Goal: Task Accomplishment & Management: Use online tool/utility

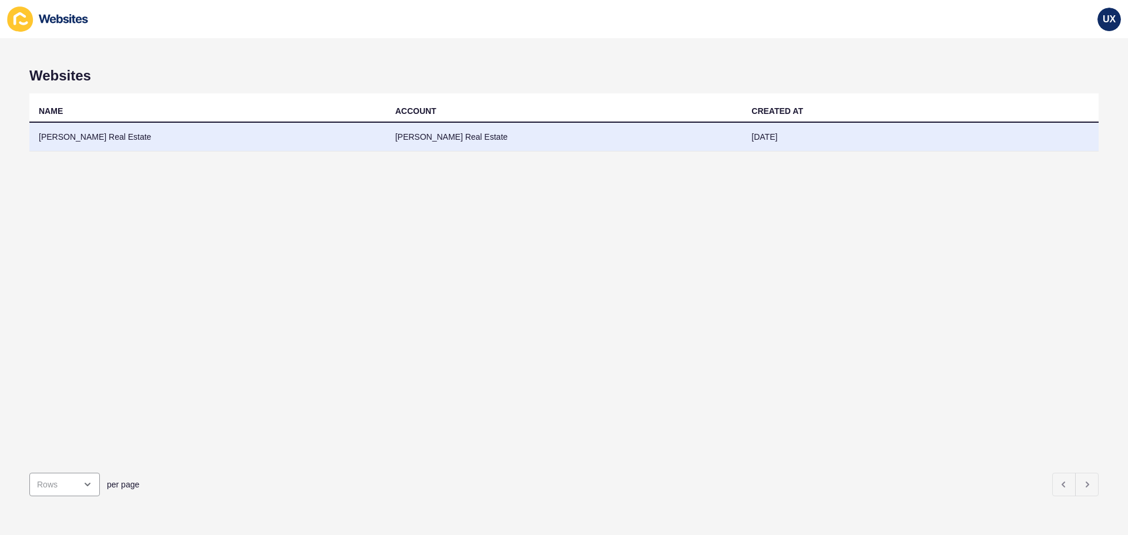
click at [322, 137] on td "[PERSON_NAME] Real Estate" at bounding box center [207, 137] width 357 height 29
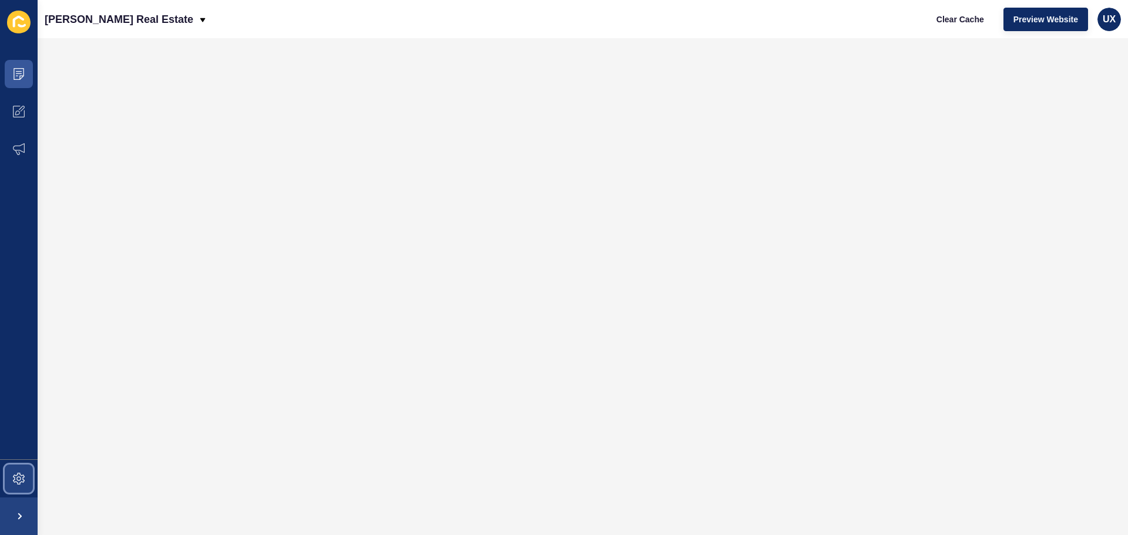
click at [24, 478] on icon at bounding box center [19, 479] width 12 height 12
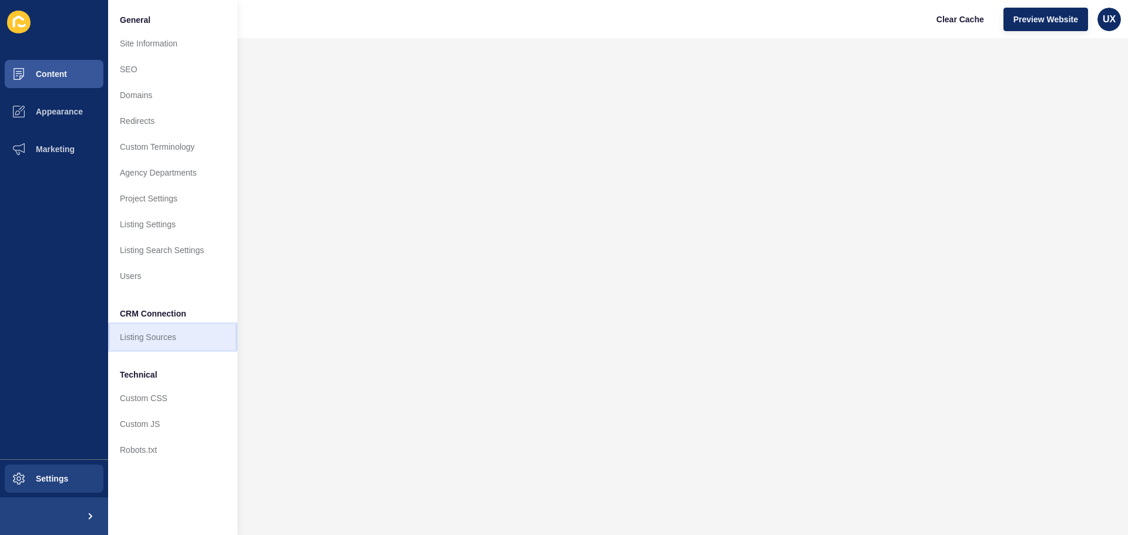
click at [133, 343] on link "Listing Sources" at bounding box center [172, 337] width 129 height 26
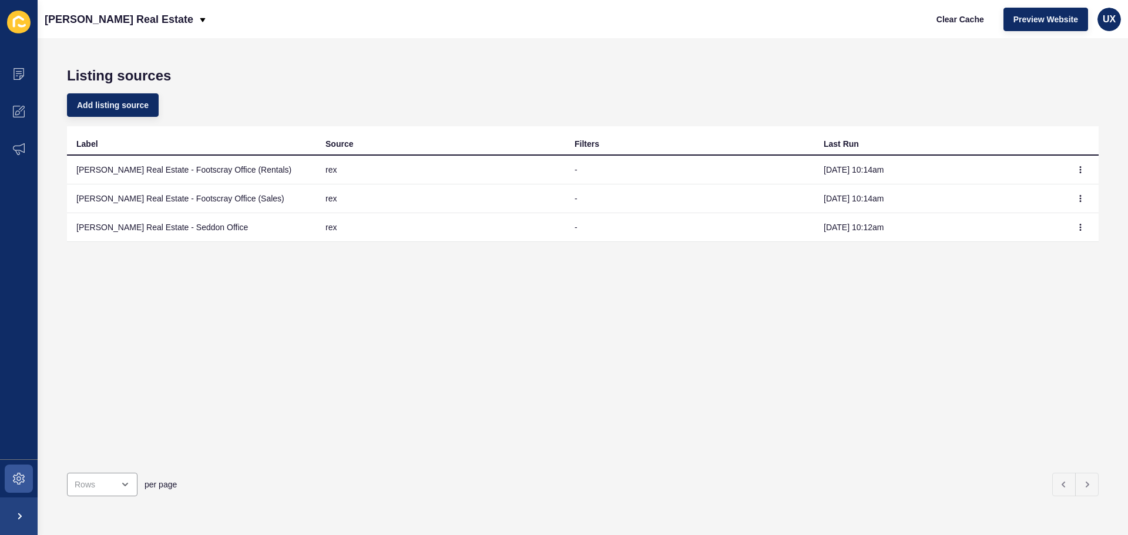
drag, startPoint x: 1080, startPoint y: 171, endPoint x: 1074, endPoint y: 179, distance: 9.6
click at [1076, 171] on td at bounding box center [1081, 170] width 35 height 29
click at [1081, 169] on icon "button" at bounding box center [1081, 170] width 1 height 6
click at [1066, 192] on link "Sync now" at bounding box center [1039, 193] width 82 height 26
click at [1072, 201] on button "button" at bounding box center [1081, 198] width 18 height 16
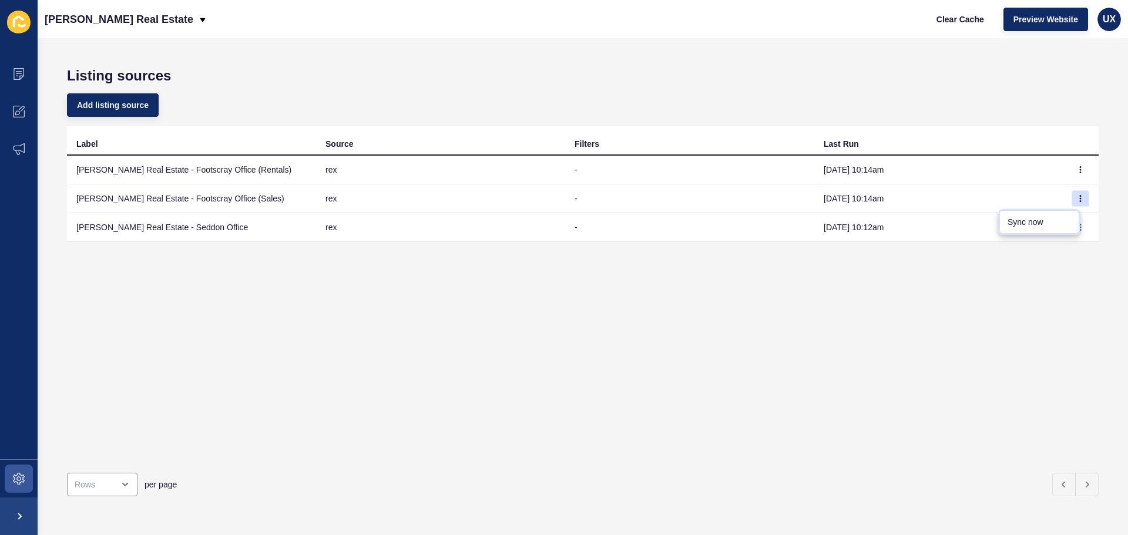
click at [1048, 220] on link "Sync now" at bounding box center [1039, 222] width 82 height 26
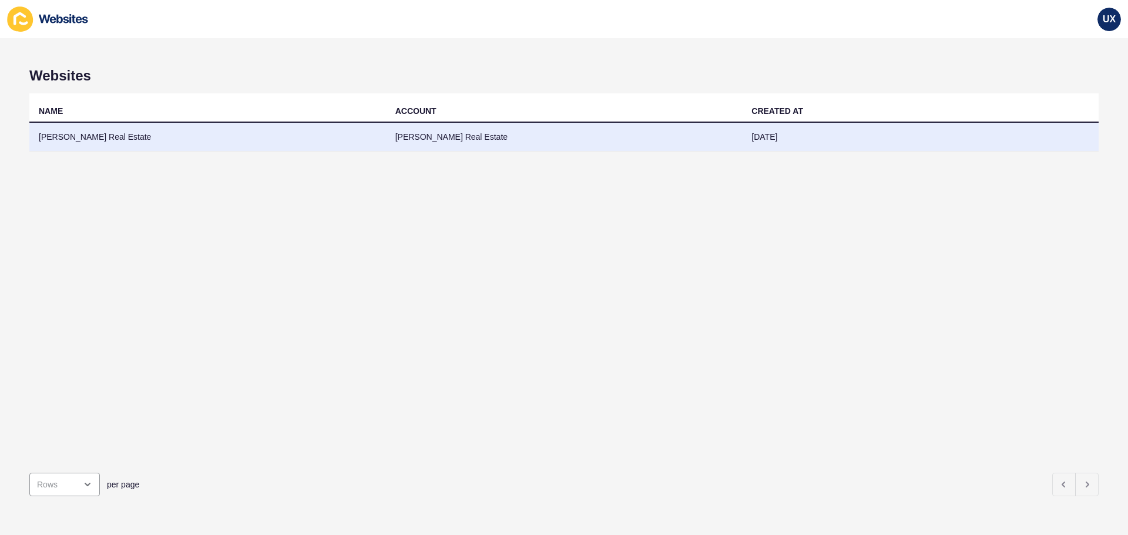
click at [455, 142] on td "[PERSON_NAME] Real Estate" at bounding box center [564, 137] width 357 height 29
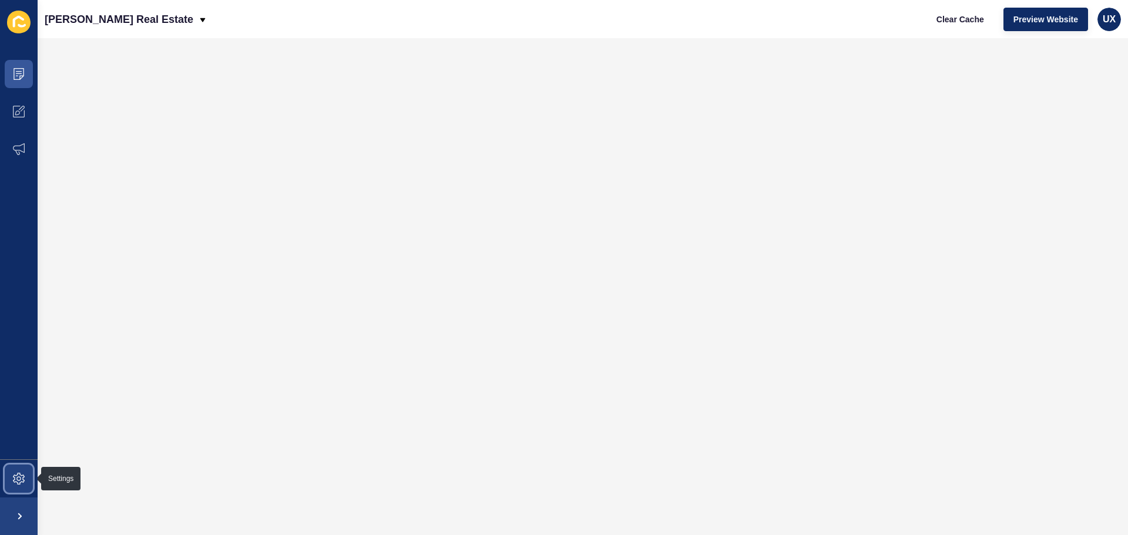
click at [16, 483] on icon at bounding box center [19, 479] width 12 height 12
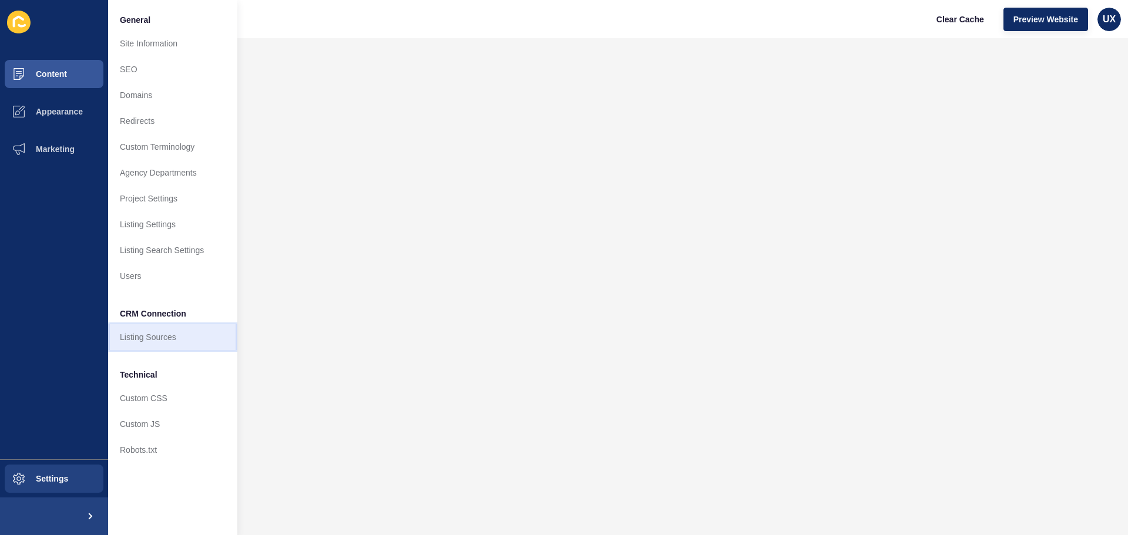
click at [156, 343] on link "Listing Sources" at bounding box center [172, 337] width 129 height 26
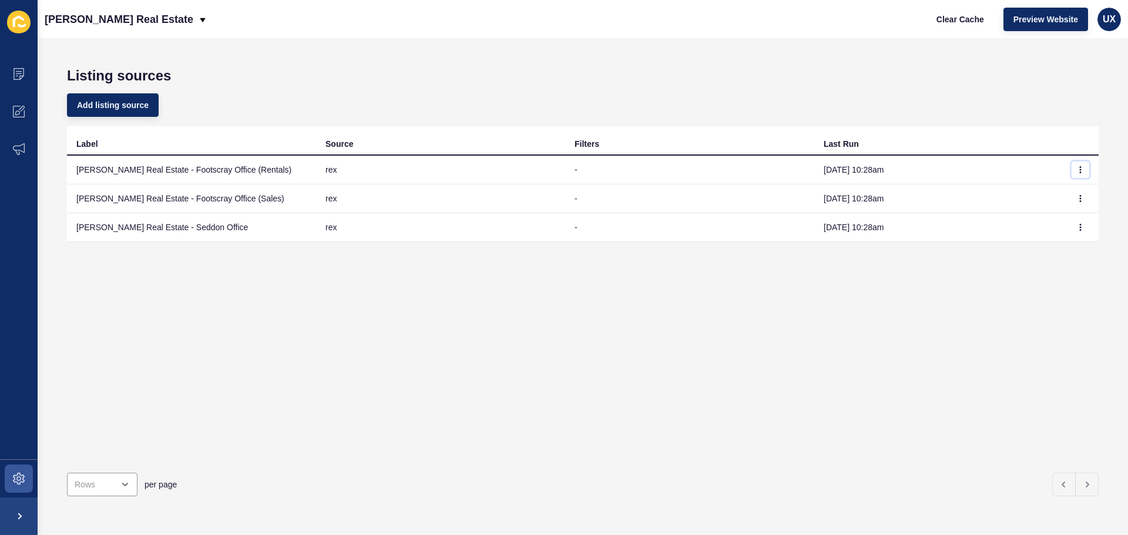
drag, startPoint x: 1075, startPoint y: 170, endPoint x: 1074, endPoint y: 179, distance: 9.5
click at [1077, 170] on icon "button" at bounding box center [1080, 169] width 7 height 7
click at [1069, 190] on link "Sync now" at bounding box center [1039, 193] width 82 height 26
drag, startPoint x: 1071, startPoint y: 199, endPoint x: 1073, endPoint y: 206, distance: 7.3
click at [1077, 200] on icon "button" at bounding box center [1080, 198] width 7 height 7
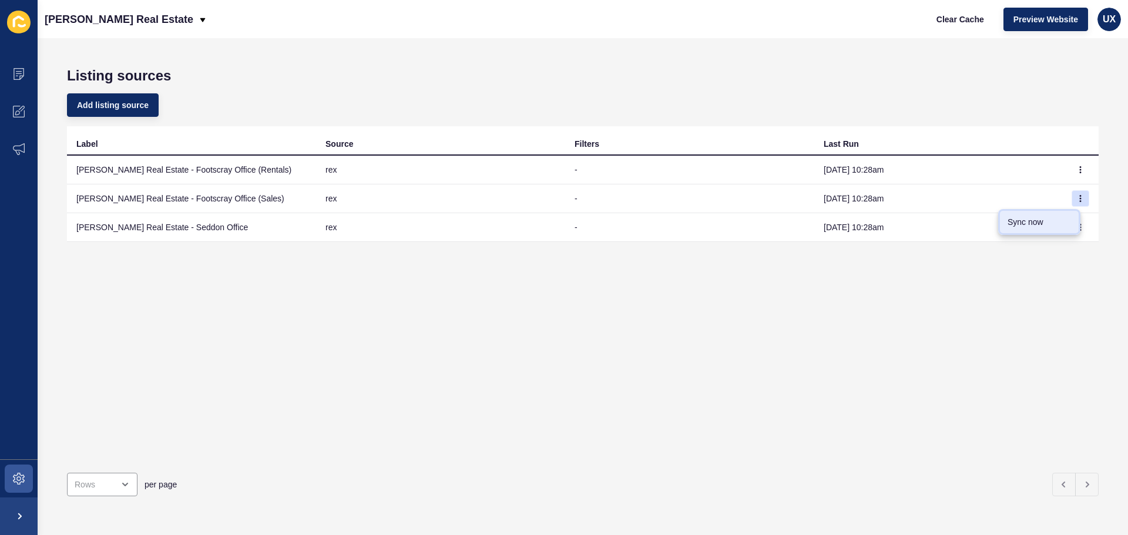
click at [1053, 220] on link "Sync now" at bounding box center [1039, 222] width 82 height 26
